Goal: Task Accomplishment & Management: Use online tool/utility

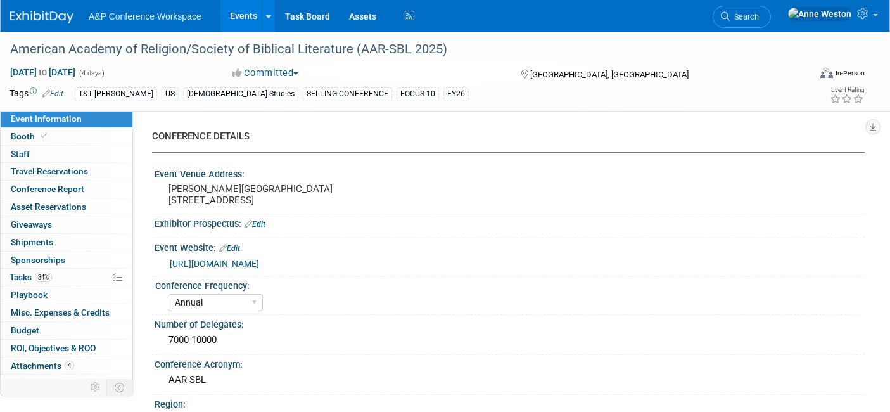
select select "Annual"
select select "Level 1"
select select "In-Person Booth"
select select "[DEMOGRAPHIC_DATA] Studies"
select select "T&T [PERSON_NAME]"
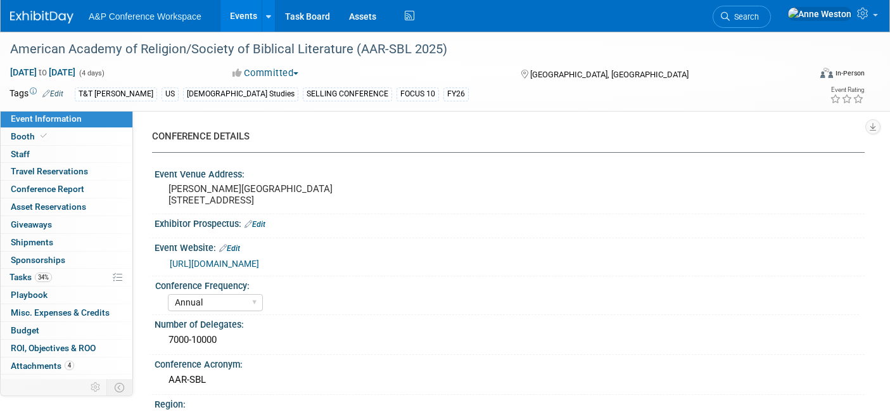
select select "[PERSON_NAME]"
select select "Networking/Commissioning"
click at [759, 15] on span "Search" at bounding box center [744, 17] width 29 height 10
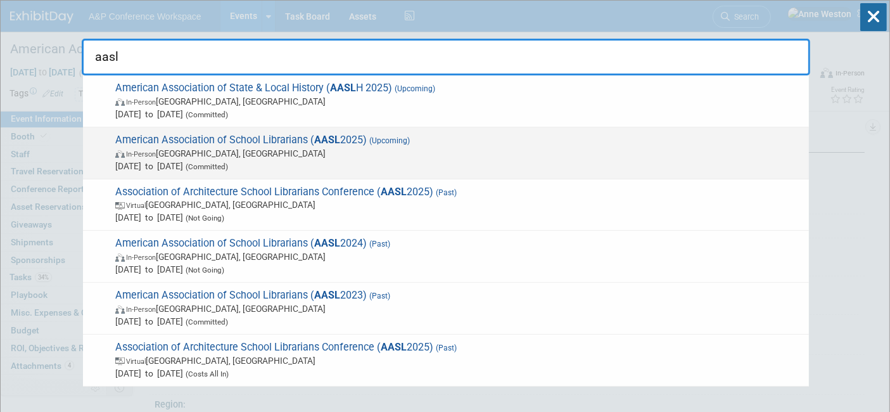
type input "aasl"
click at [217, 144] on span "American Association of School Librarians ( AASL 2025) (Upcoming) In-Person St.…" at bounding box center [457, 153] width 691 height 39
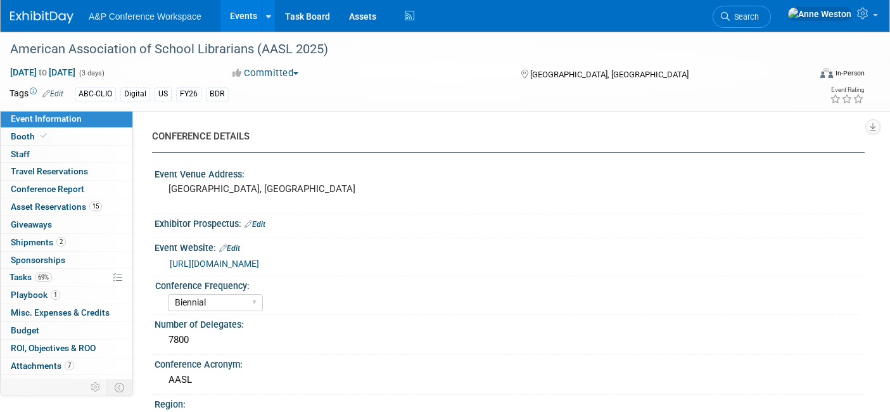
select select "Biennial"
select select "Level 1"
select select "In-Person Booth"
select select "Schools"
select select "Bloomsbury Digital Resources"
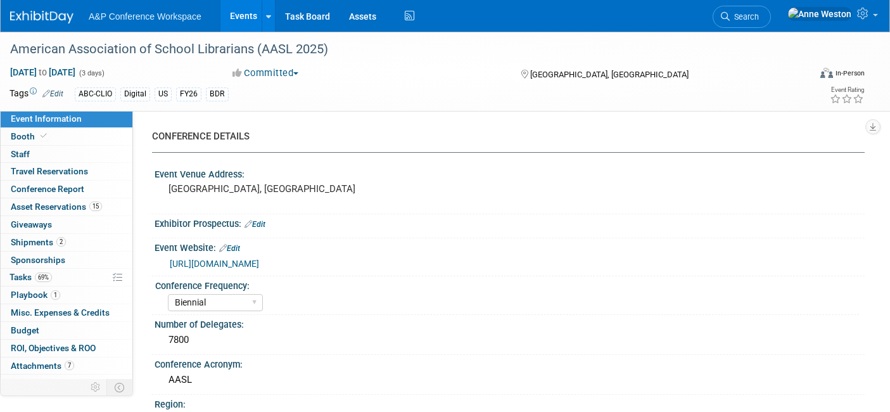
select select "[PERSON_NAME]"
select select "BDR Product Awareness and Trial Generation​"
click at [58, 201] on span "Asset Reservations 15" at bounding box center [56, 206] width 91 height 10
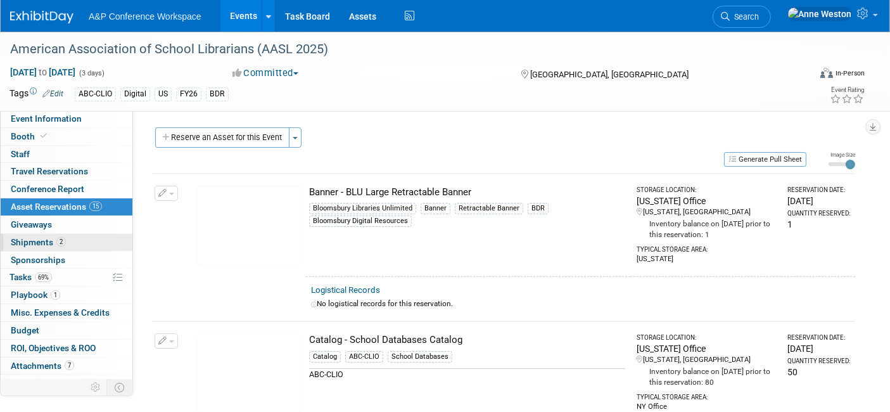
click at [58, 239] on span "2" at bounding box center [61, 242] width 10 height 10
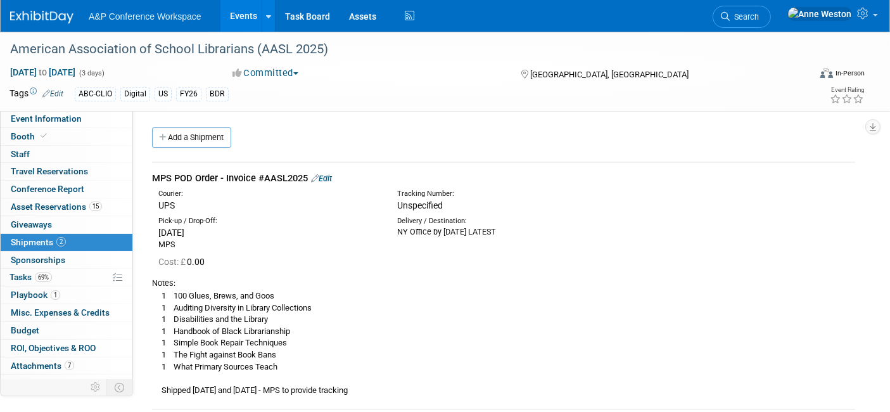
click at [322, 177] on link "Edit" at bounding box center [321, 179] width 21 height 10
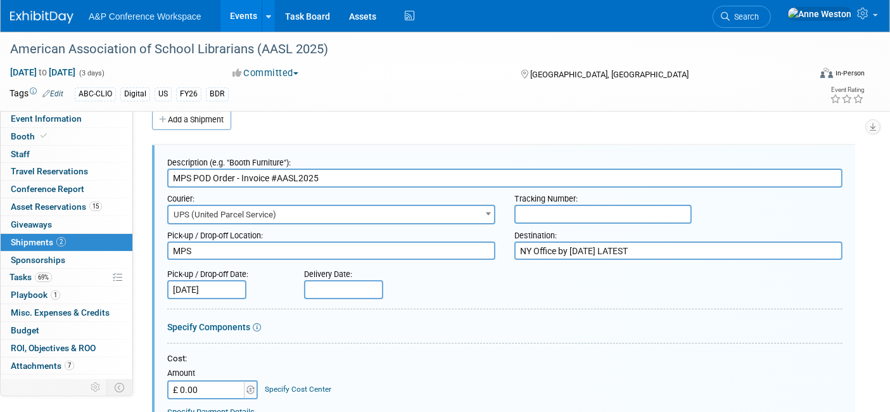
click at [535, 208] on input "text" at bounding box center [602, 214] width 177 height 19
paste input "1Z3130270386920294"
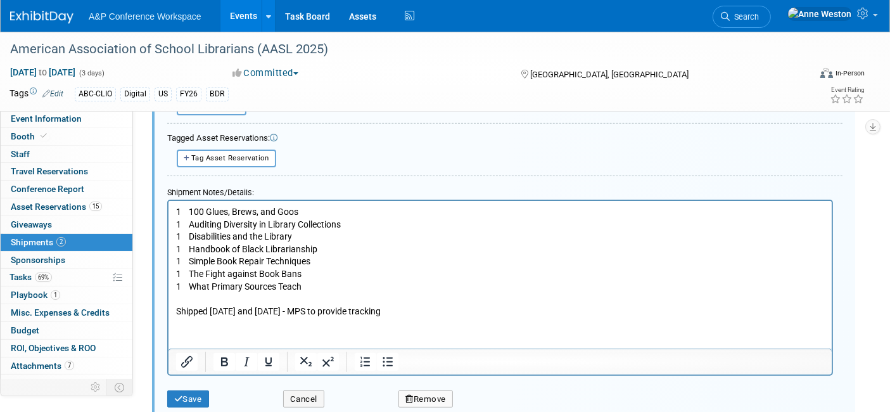
scroll to position [440, 0]
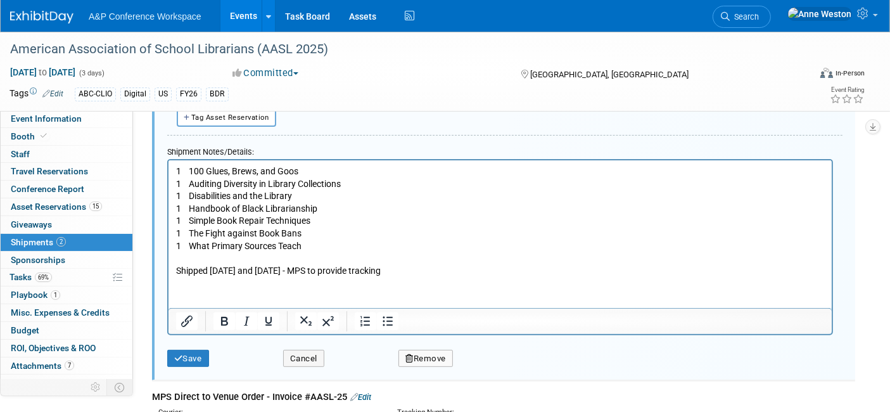
type input "1Z3130270386920294"
click at [432, 272] on p "1 100 Glues, Brews, and Goos 1 Auditing Diversity in Library Collections 1 Disa…" at bounding box center [499, 221] width 649 height 112
drag, startPoint x: 432, startPoint y: 272, endPoint x: 321, endPoint y: 268, distance: 110.9
click at [321, 268] on p "1 100 Glues, Brews, and Goos 1 Auditing Diversity in Library Collections 1 Disa…" at bounding box center [499, 221] width 649 height 112
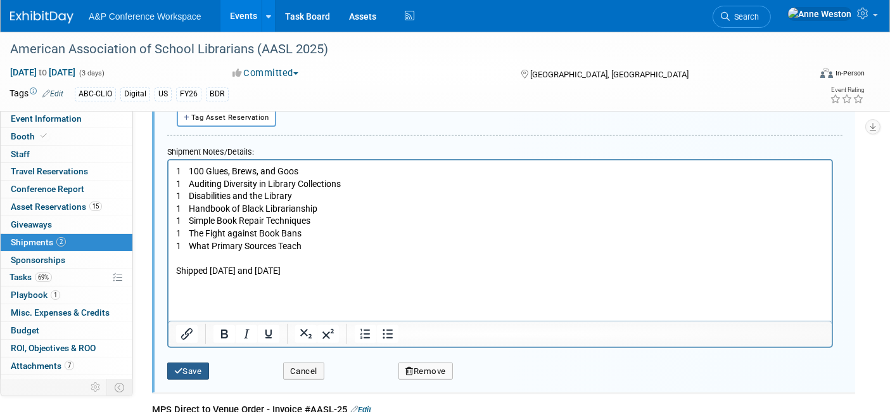
click at [179, 367] on icon "submit" at bounding box center [178, 371] width 9 height 8
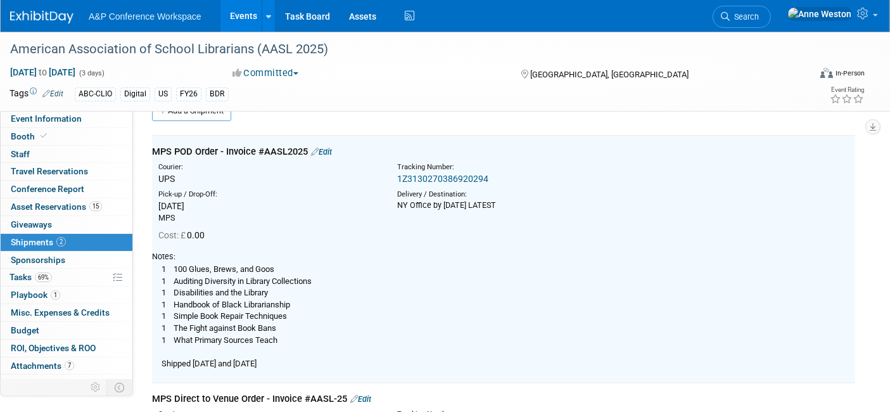
scroll to position [18, 0]
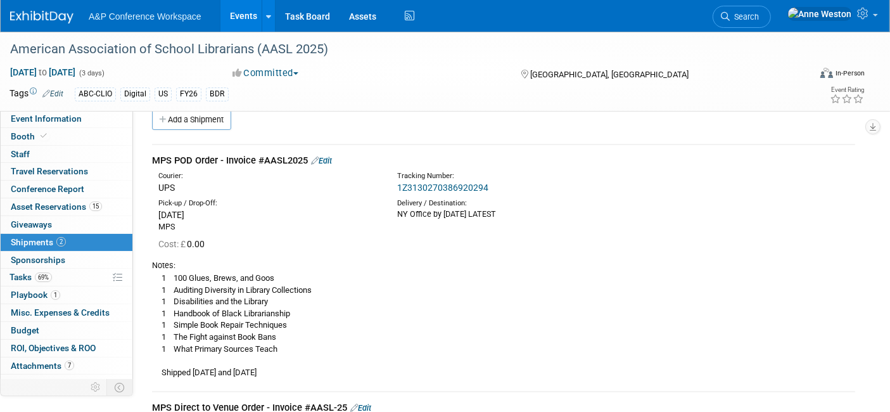
click at [435, 185] on link "1Z3130270386920294" at bounding box center [442, 187] width 91 height 10
click at [326, 156] on link "Edit" at bounding box center [321, 161] width 21 height 10
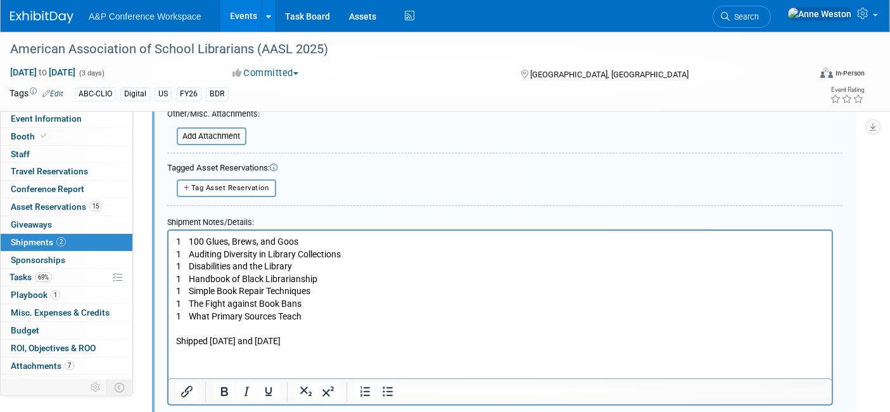
scroll to position [440, 0]
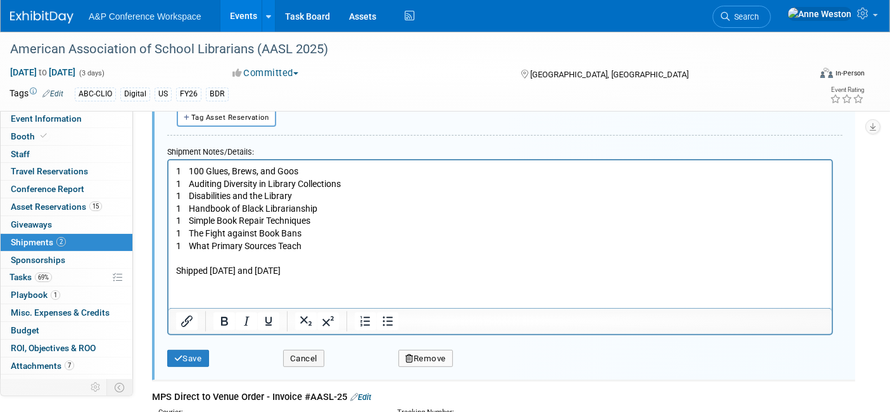
click at [335, 265] on p "1 100 Glues, Brews, and Goos 1 Auditing Diversity in Library Collections 1 Disa…" at bounding box center [499, 221] width 649 height 112
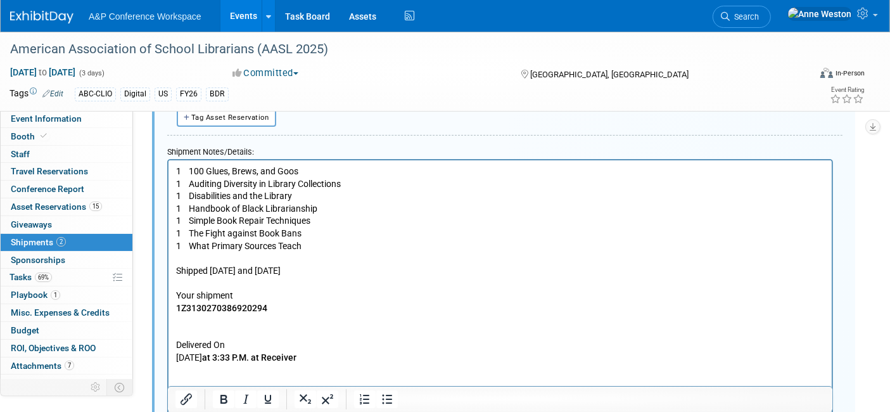
drag, startPoint x: 179, startPoint y: 343, endPoint x: 285, endPoint y: 310, distance: 111.2
click at [179, 342] on p "Delivered On" at bounding box center [499, 344] width 649 height 13
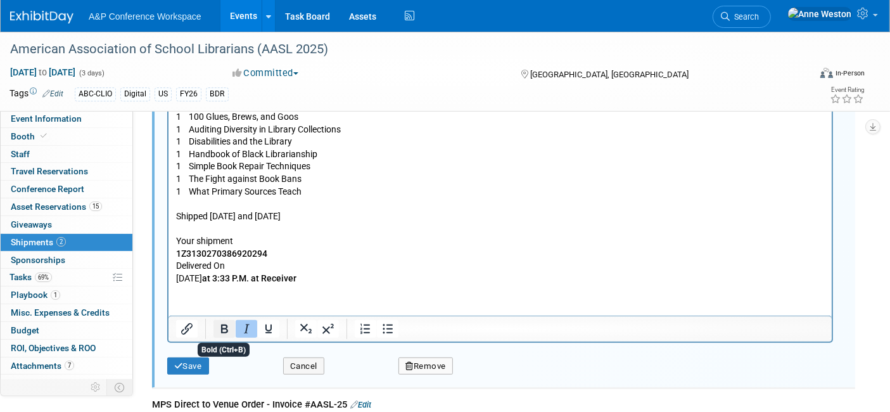
scroll to position [651, 0]
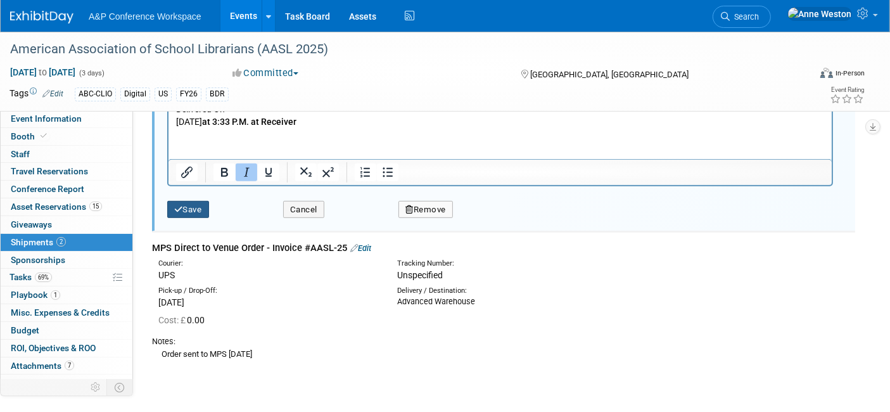
click at [185, 205] on button "Save" at bounding box center [188, 210] width 42 height 18
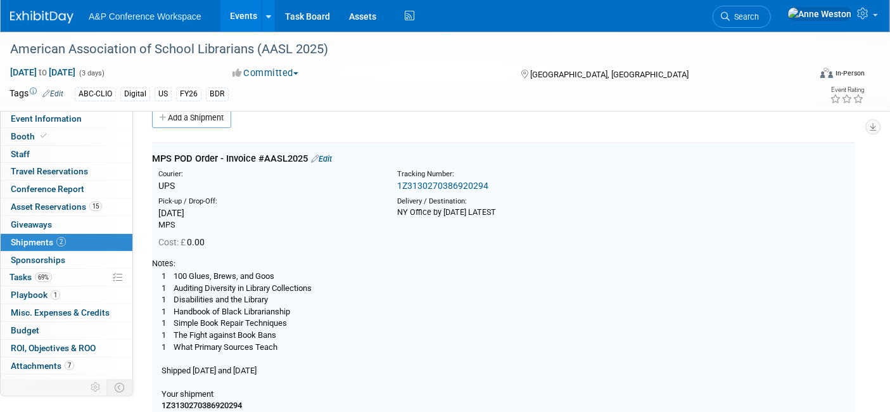
scroll to position [18, 0]
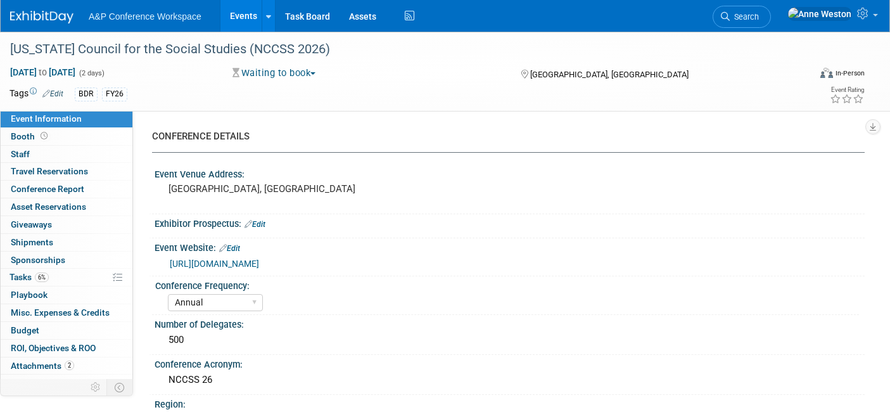
select select "Annual"
select select "Level 2"
select select "In-Person Booth"
select select "Schools"
select select "Bloomsbury Digital Resources"
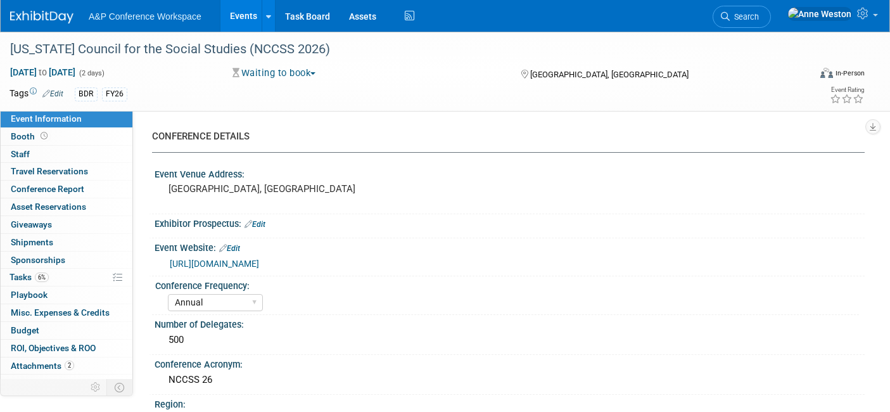
select select "[PERSON_NAME]"
select select "BDR Product Awareness and Trial Generation​"
click at [360, 17] on link "Assets" at bounding box center [363, 16] width 46 height 32
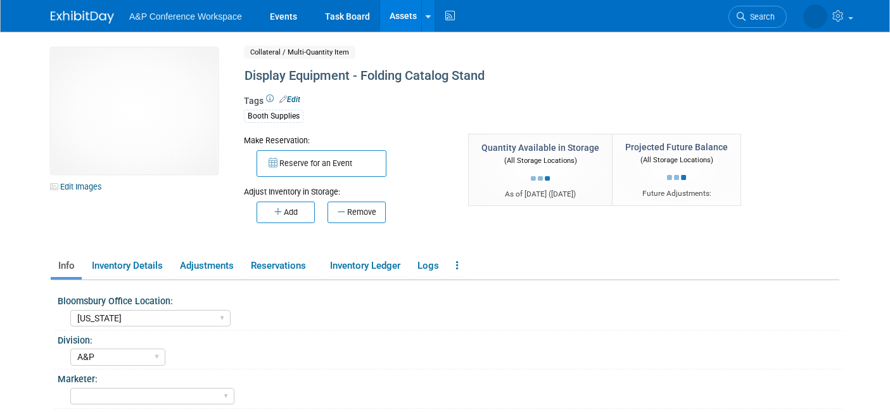
select select "[US_STATE]"
select select "A&P"
click at [746, 17] on span "Search" at bounding box center [760, 17] width 29 height 10
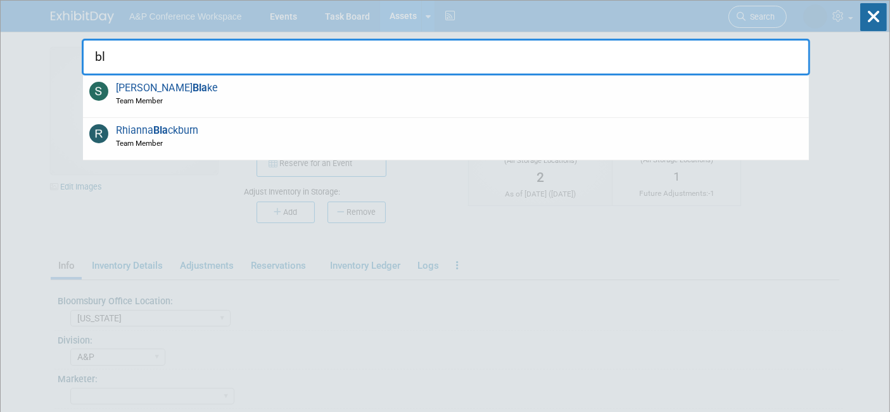
type input "b"
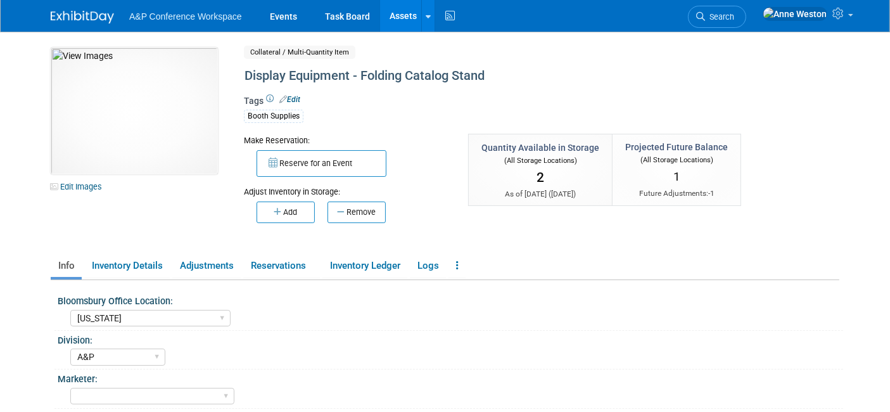
click at [78, 22] on img at bounding box center [82, 17] width 63 height 13
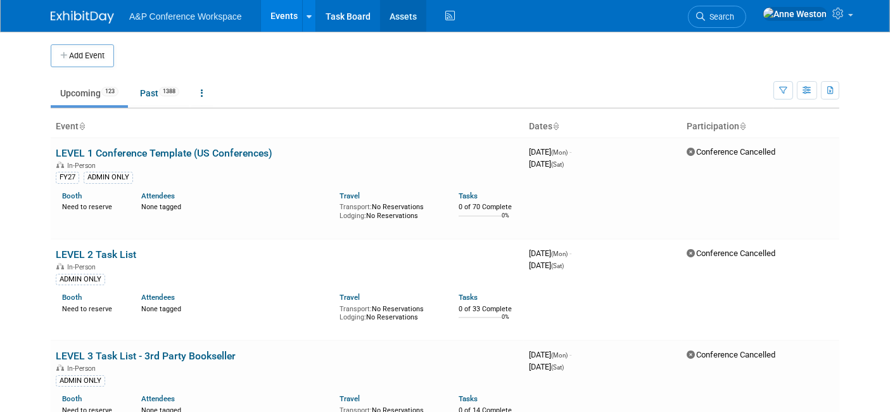
click at [396, 11] on link "Assets" at bounding box center [403, 16] width 46 height 32
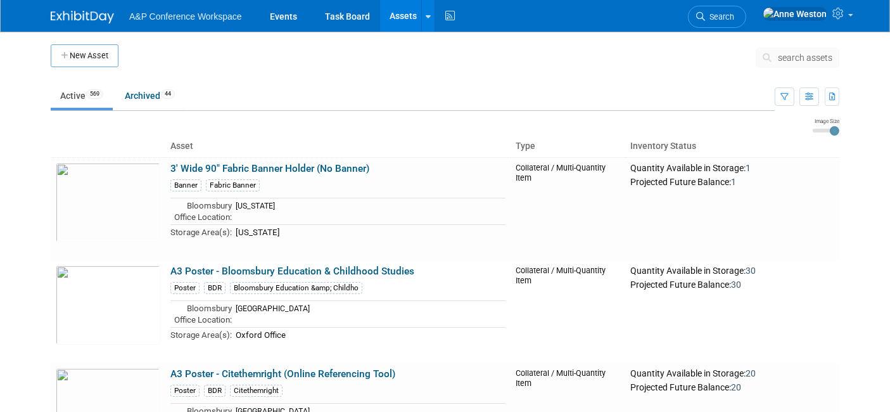
click at [784, 50] on button "search assets" at bounding box center [798, 58] width 84 height 20
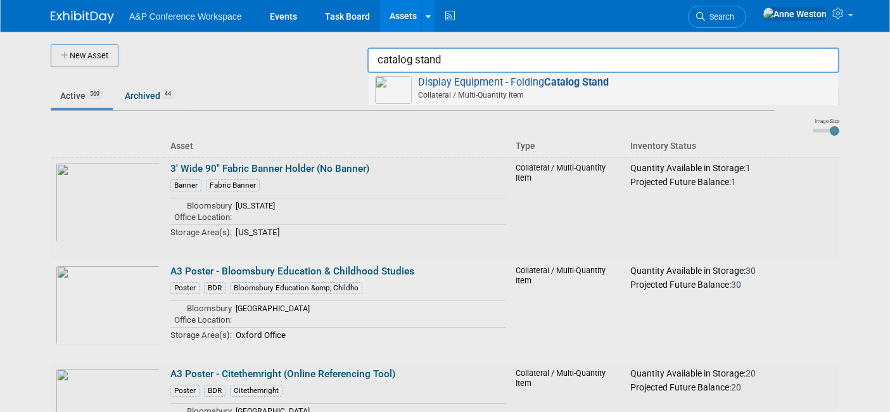
click at [433, 82] on span "Display Equipment - Folding Catalog Stand Collateral / Multi-Quantity Item" at bounding box center [603, 89] width 457 height 26
type input "Display Equipment - Folding Catalog Stand"
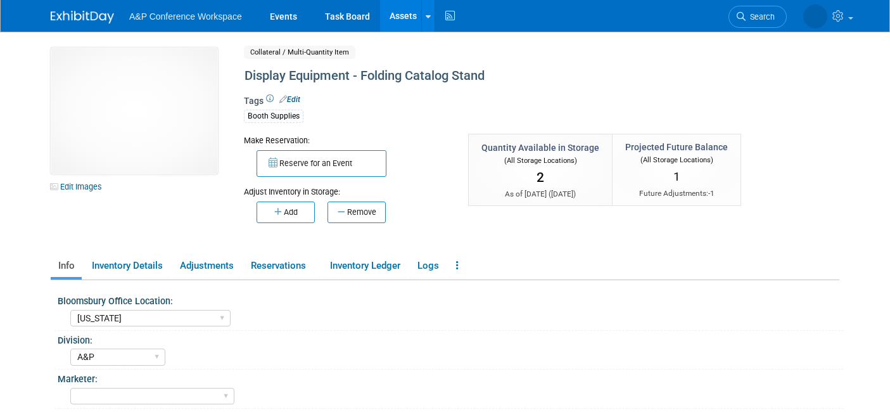
select select "[US_STATE]"
select select "A&P"
click at [398, 12] on link "Assets" at bounding box center [403, 16] width 46 height 32
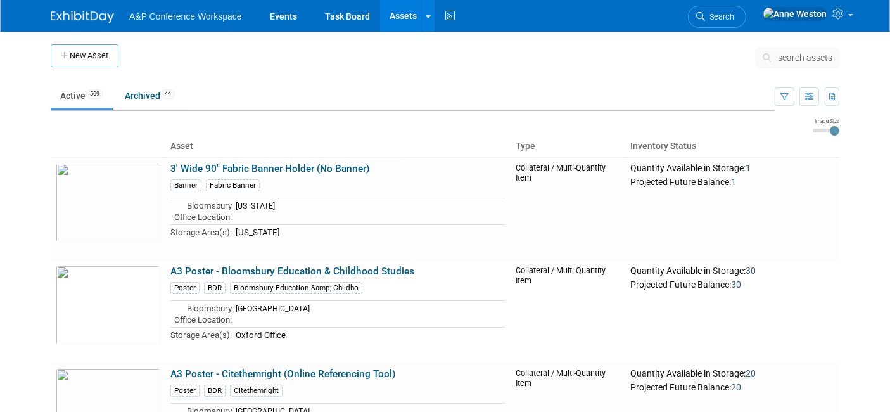
click at [798, 58] on span "search assets" at bounding box center [805, 58] width 54 height 10
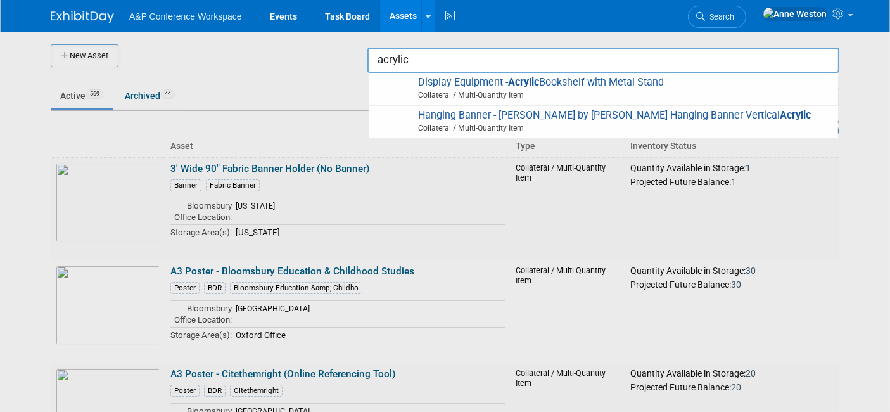
type input "acrylic"
